Goal: Task Accomplishment & Management: Use online tool/utility

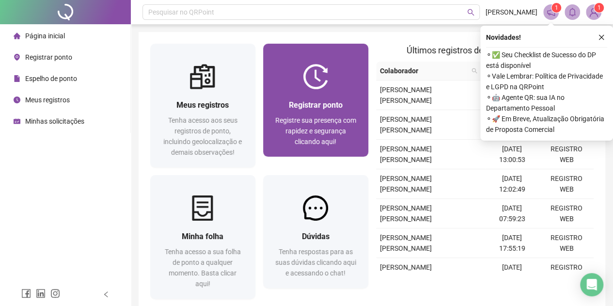
click at [326, 116] on span "Registre sua presença com rapidez e segurança clicando aqui!" at bounding box center [315, 130] width 81 height 29
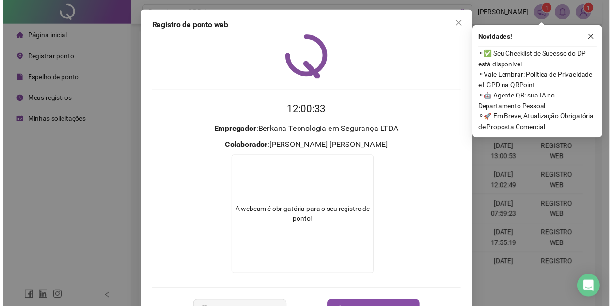
scroll to position [32, 0]
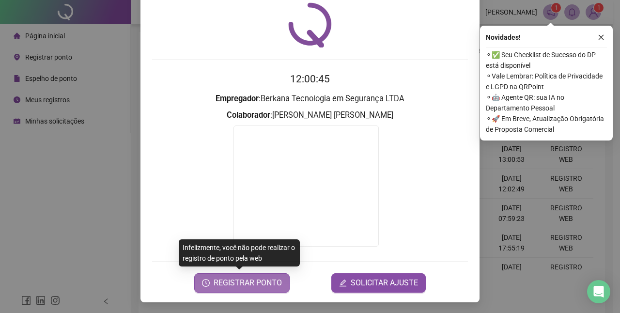
click at [240, 285] on span "REGISTRAR PONTO" at bounding box center [248, 283] width 68 height 12
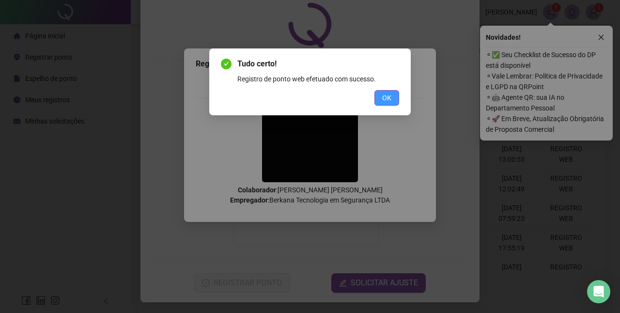
click at [384, 96] on span "OK" at bounding box center [386, 98] width 9 height 11
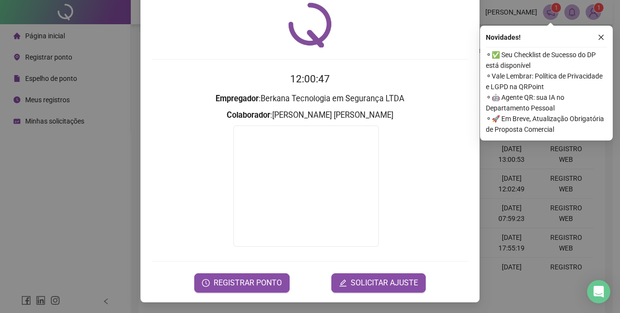
click at [110, 214] on div "Registro [PERSON_NAME] web 12:00:47 Empregador : Berkana Tecnologia em Seguranç…" at bounding box center [310, 156] width 620 height 313
